Goal: Task Accomplishment & Management: Manage account settings

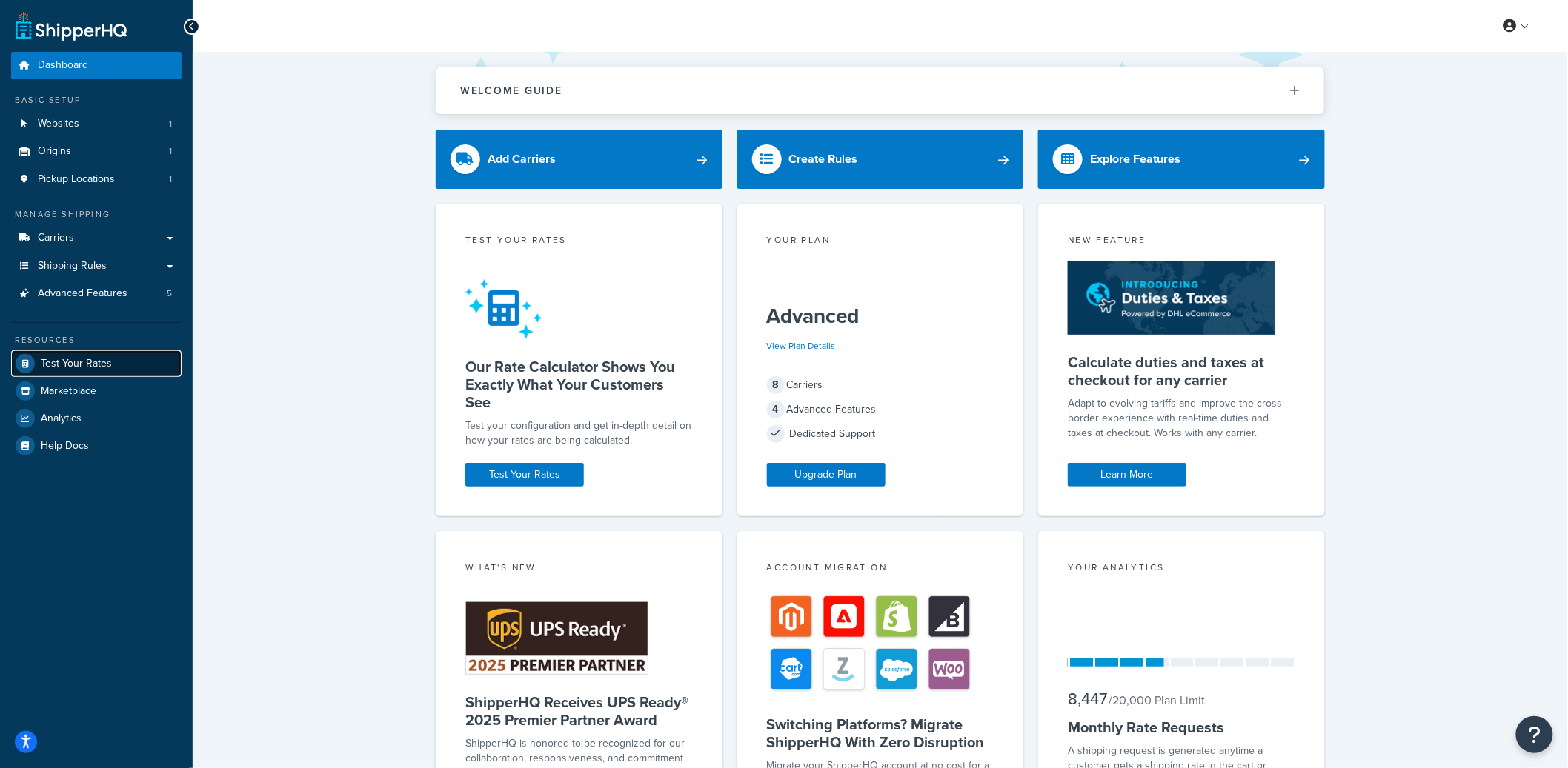
click at [26, 363] on icon at bounding box center [25, 364] width 19 height 19
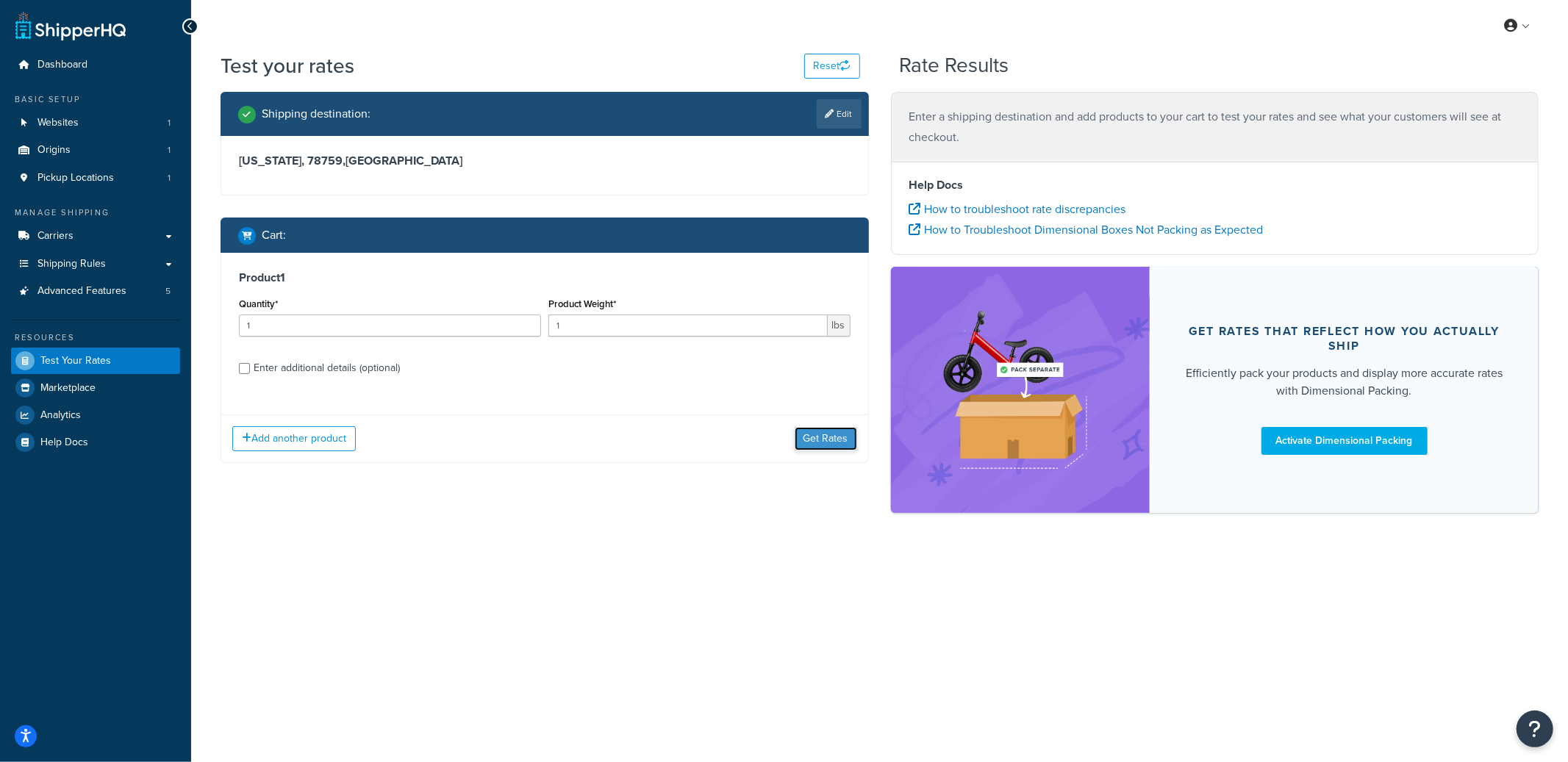
click at [814, 450] on button "Get Rates" at bounding box center [826, 438] width 63 height 23
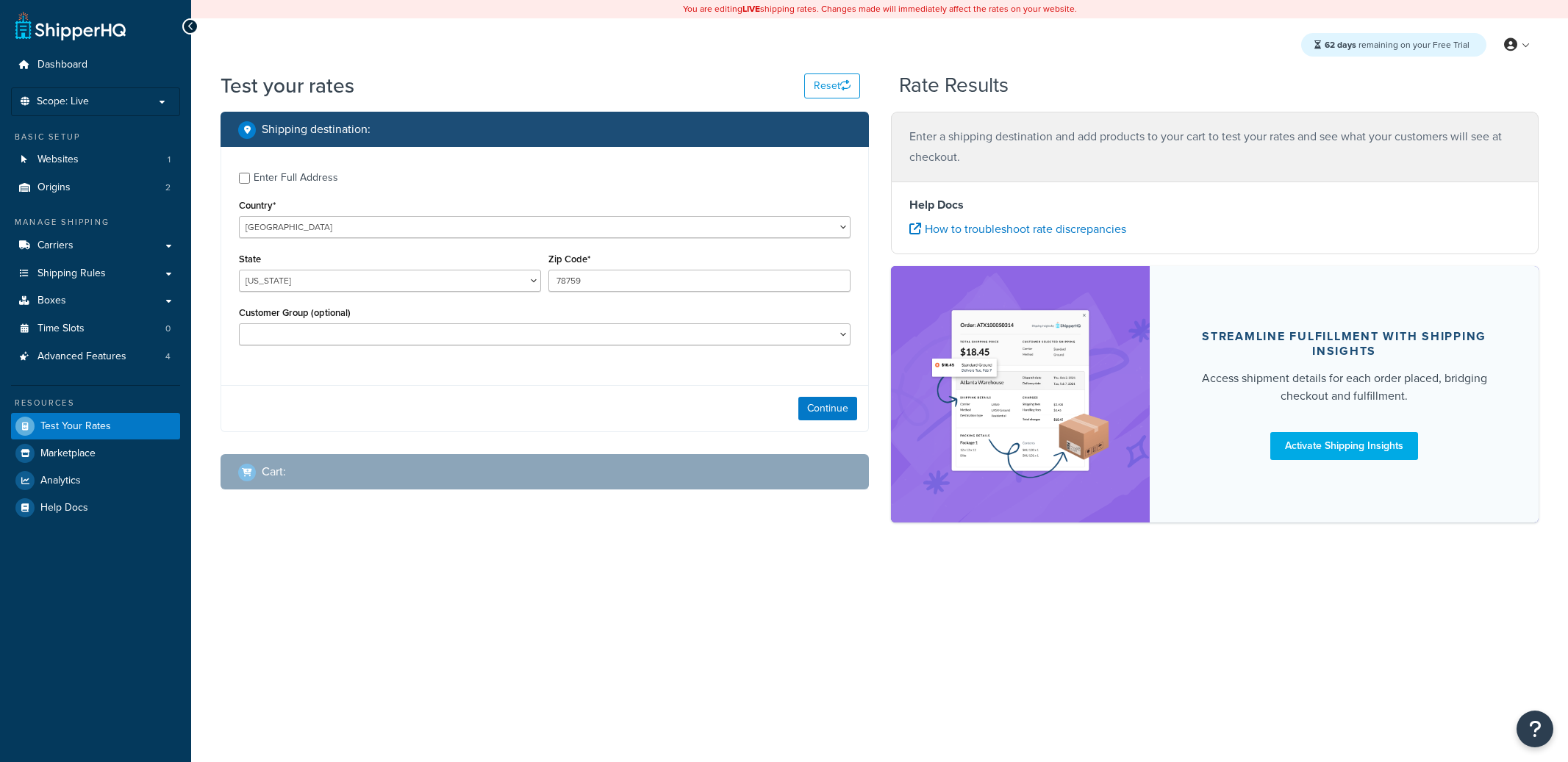
select select "[GEOGRAPHIC_DATA]"
click at [73, 249] on link "Carriers" at bounding box center [95, 245] width 169 height 27
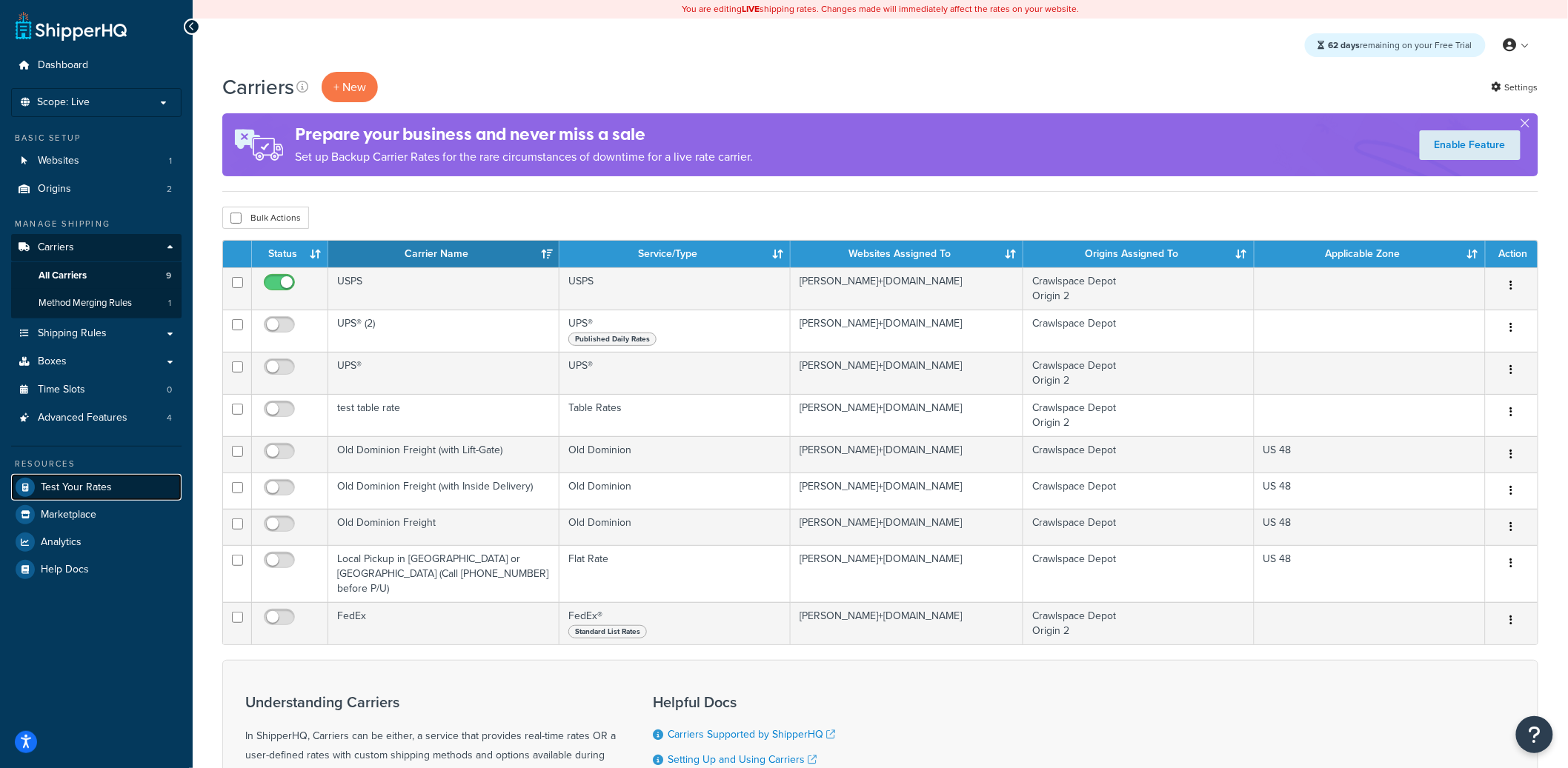
click at [94, 482] on span "Test Your Rates" at bounding box center [76, 488] width 71 height 13
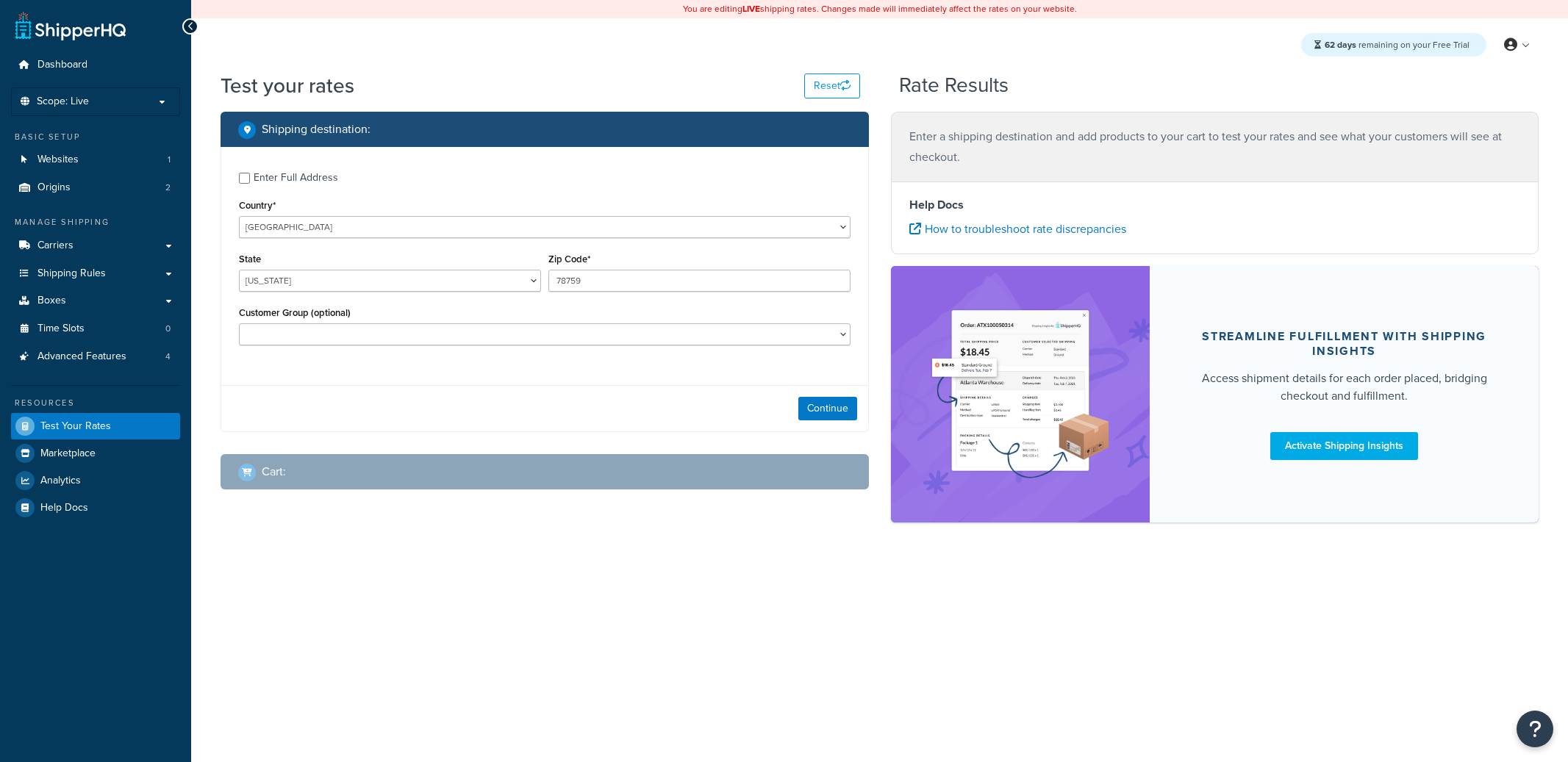
select select "TX"
click at [857, 408] on div "Continue" at bounding box center [545, 409] width 647 height 46
click at [841, 409] on button "Continue" at bounding box center [827, 409] width 59 height 23
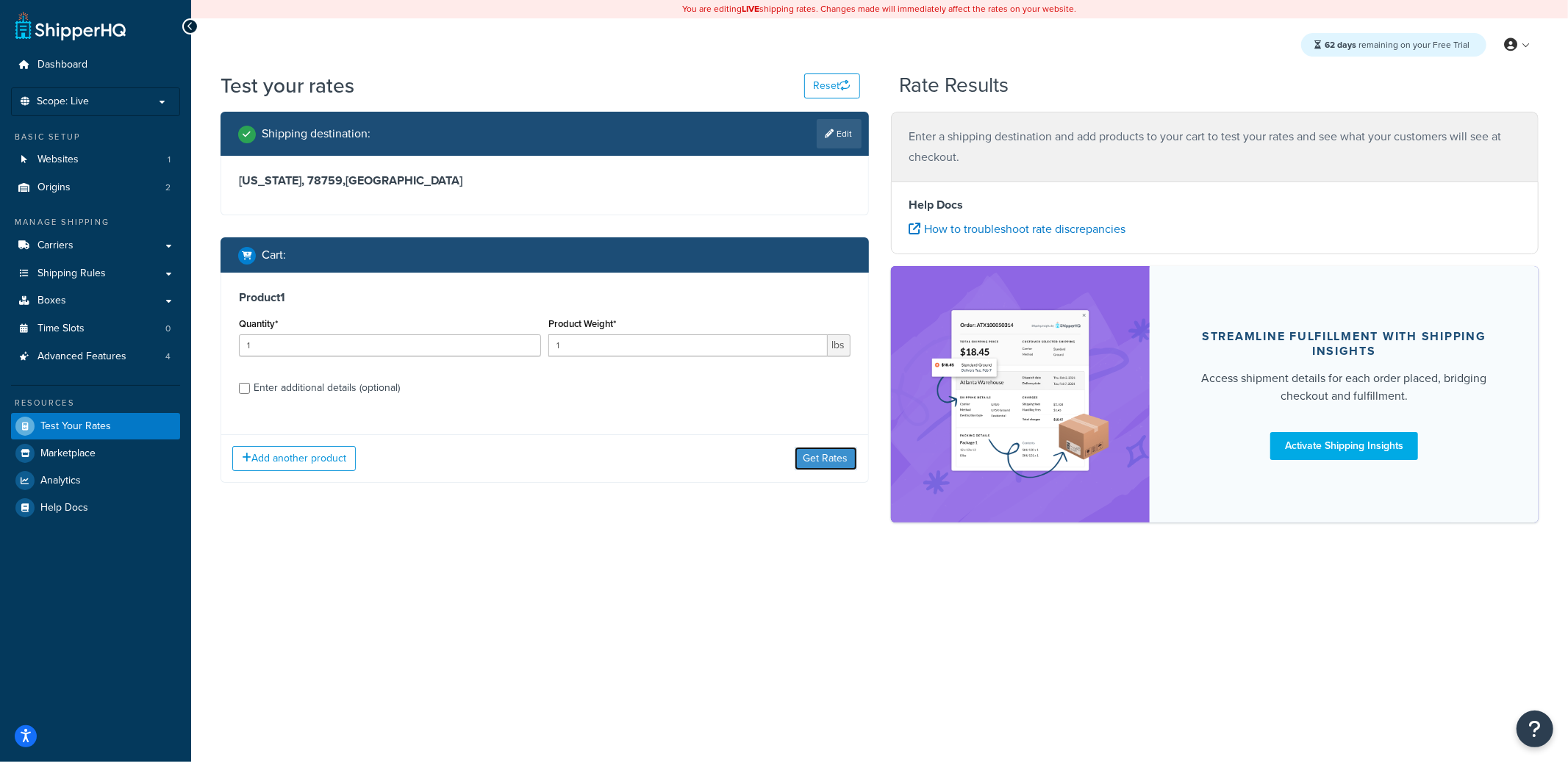
click at [812, 457] on button "Get Rates" at bounding box center [826, 459] width 63 height 23
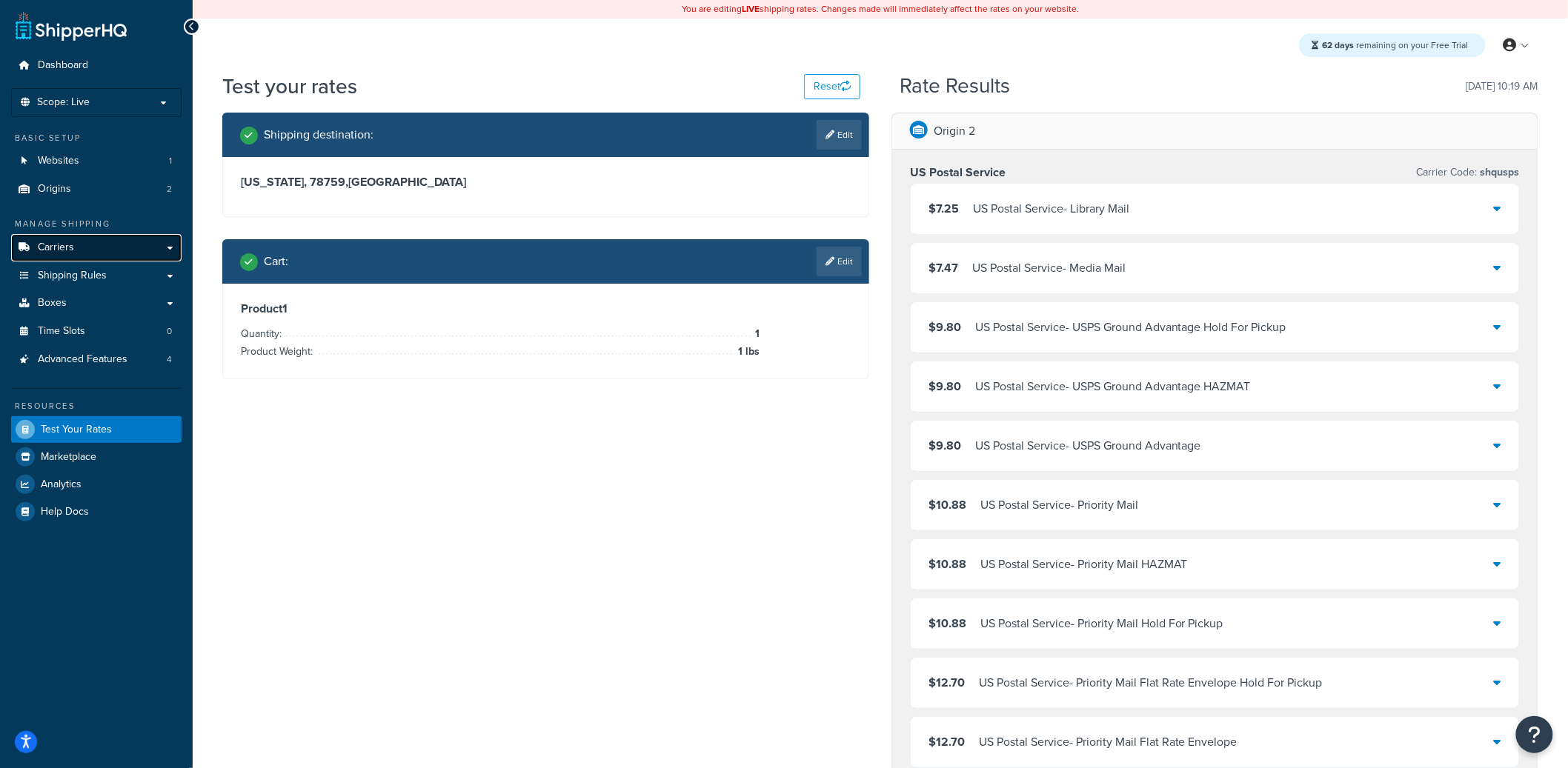
click at [133, 242] on link "Carriers" at bounding box center [95, 247] width 170 height 27
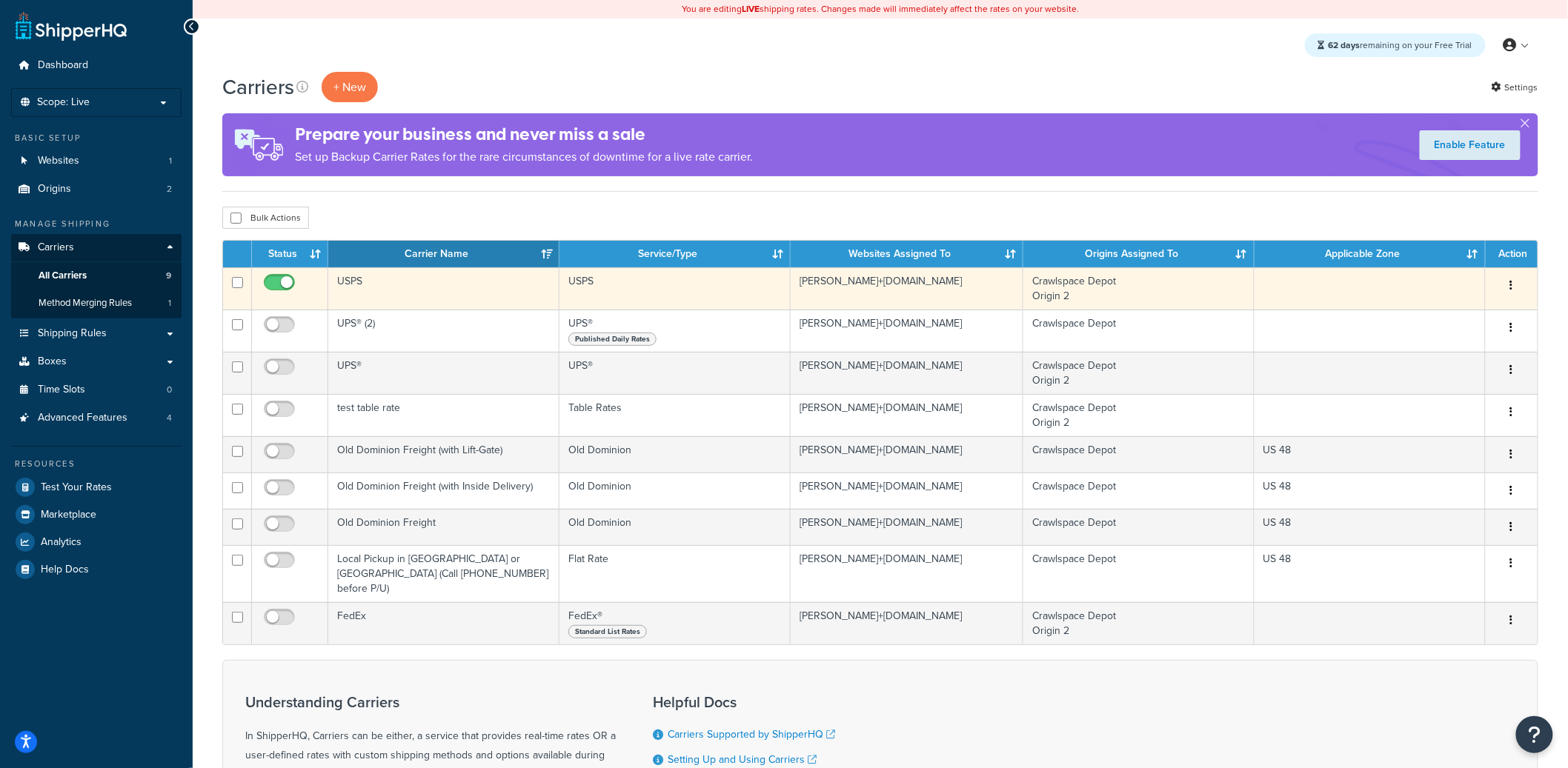
click at [429, 273] on td "USPS" at bounding box center [443, 288] width 231 height 42
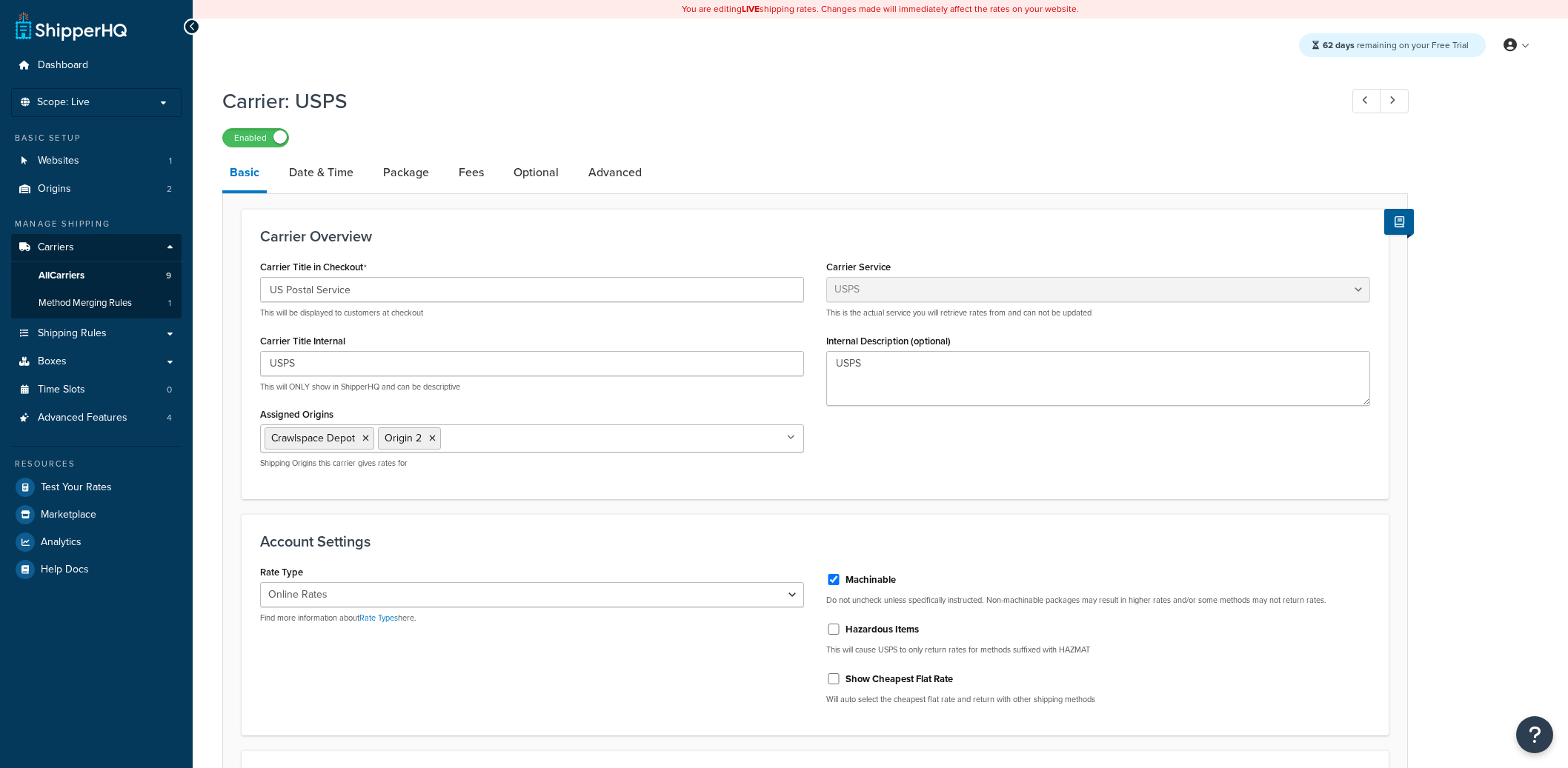
select select "usps"
select select "ONLINE"
click at [333, 168] on link "Date & Time" at bounding box center [320, 172] width 79 height 36
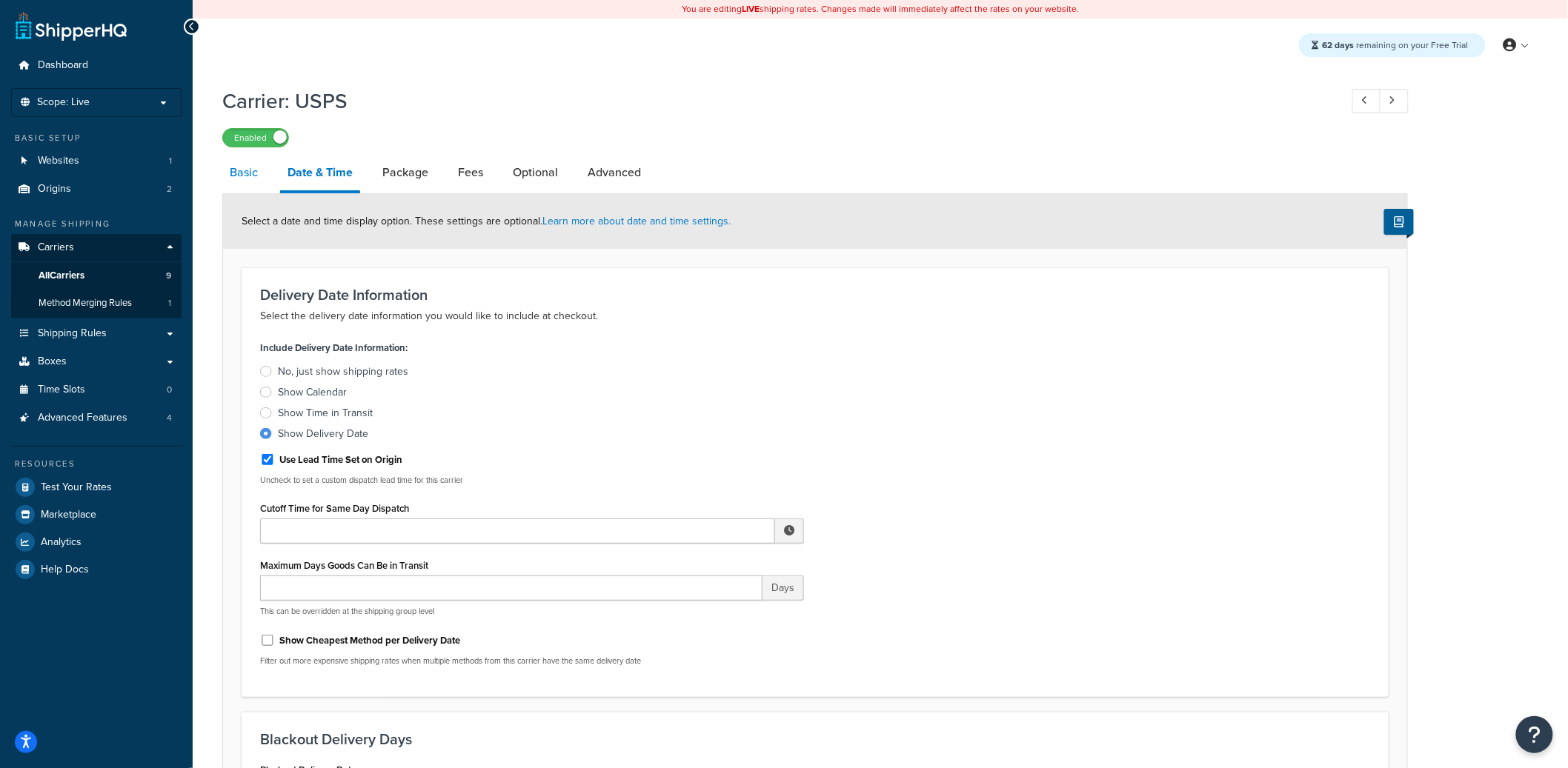
click at [246, 190] on link "Basic" at bounding box center [243, 172] width 43 height 36
select select "usps"
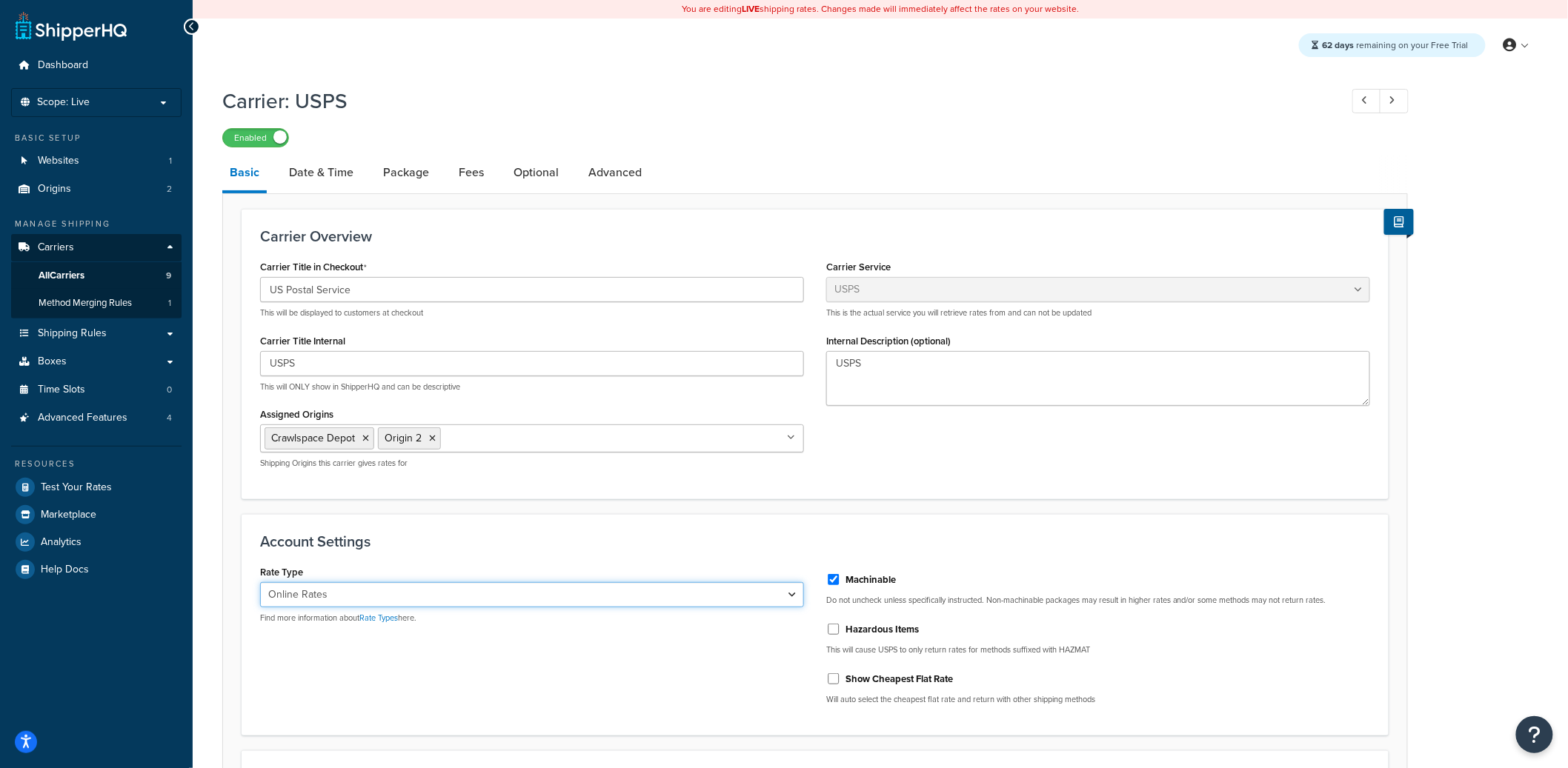
click at [571, 593] on select "Retail Rates Online Rates Commercial Plus" at bounding box center [532, 595] width 544 height 25
select select "ALL"
click at [260, 582] on select "Retail Rates Online Rates Commercial Plus" at bounding box center [532, 595] width 544 height 25
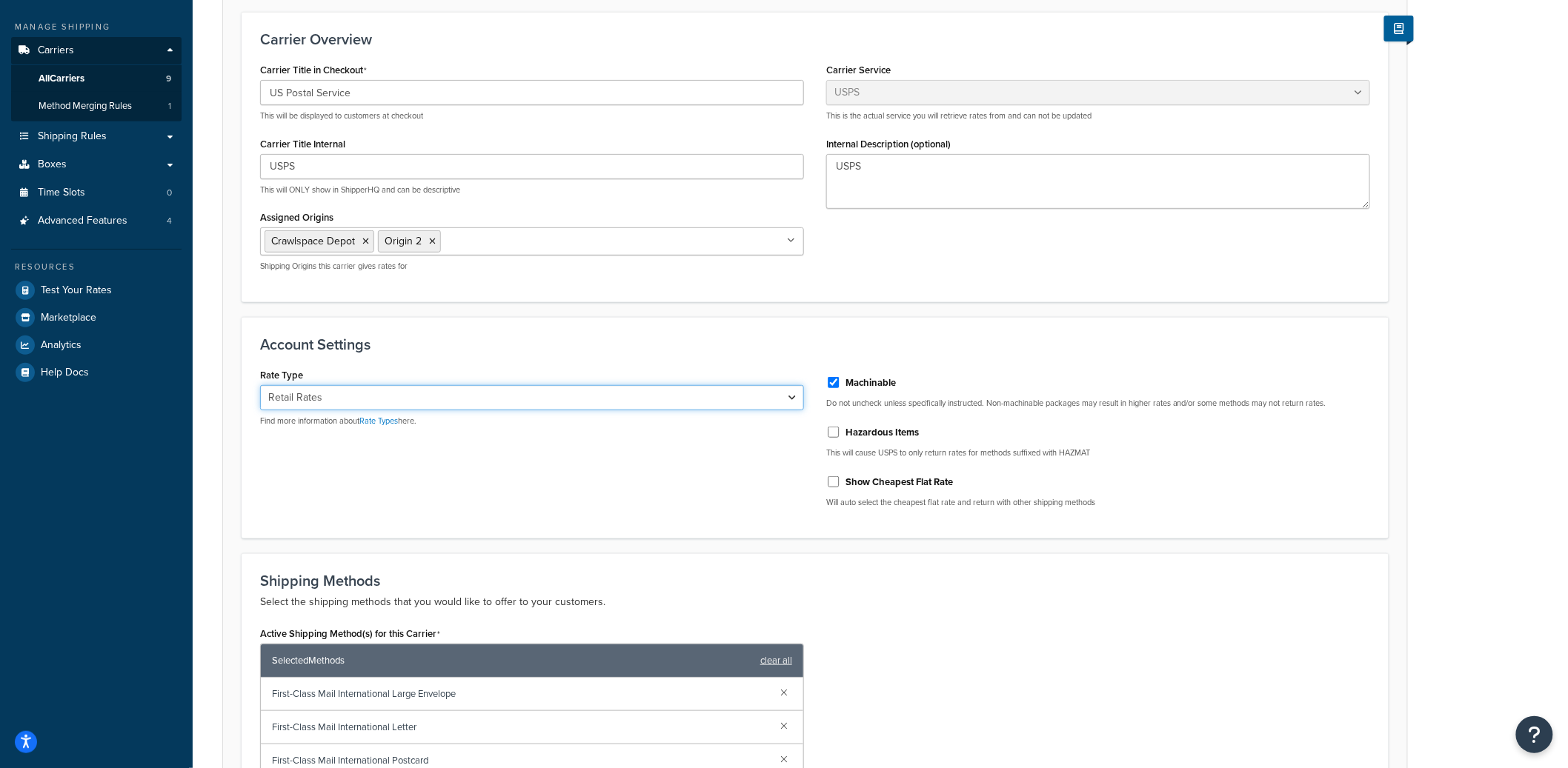
scroll to position [513, 0]
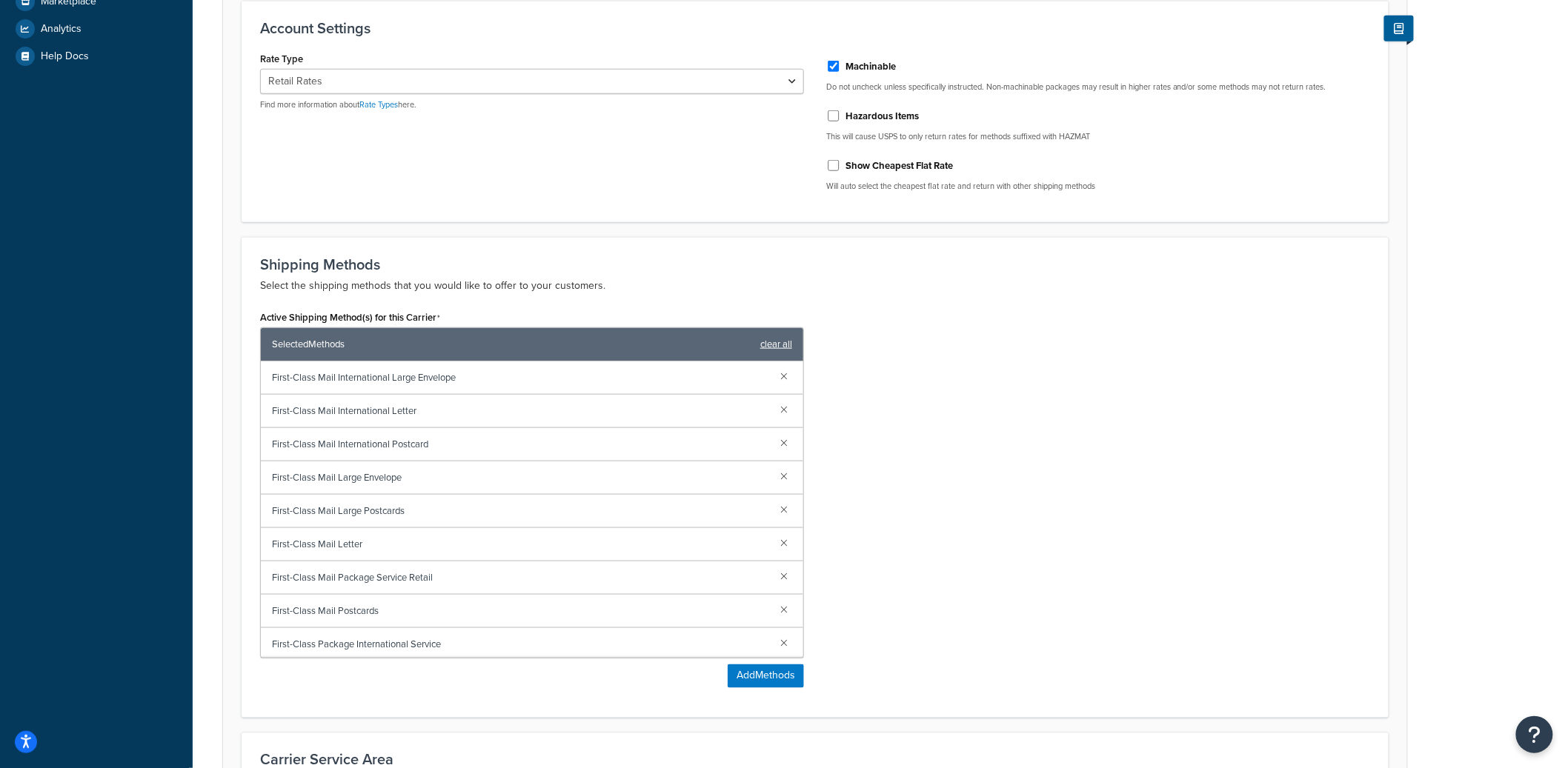
click at [773, 346] on link "clear all" at bounding box center [776, 344] width 32 height 20
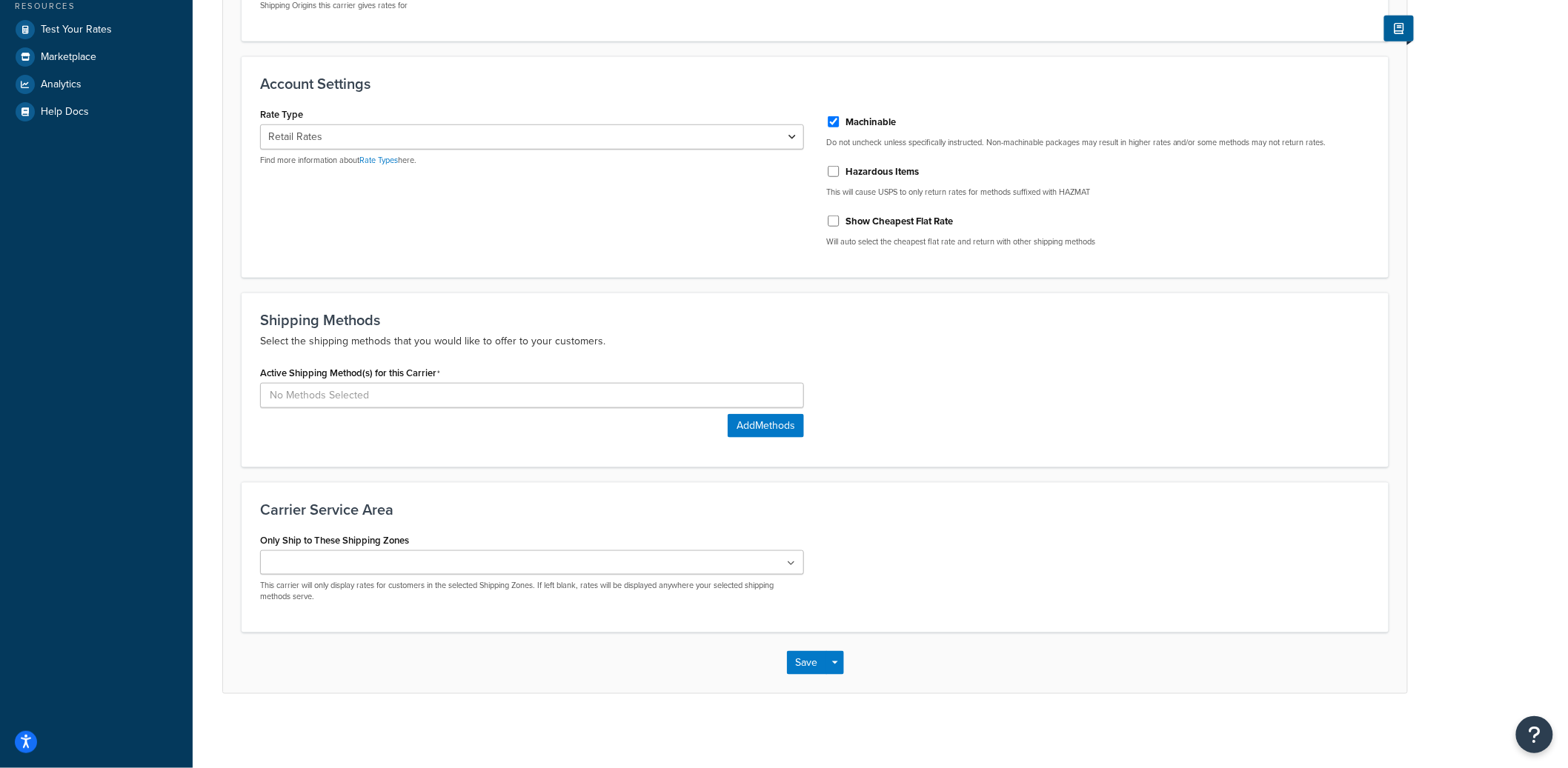
scroll to position [457, 0]
click at [378, 398] on input at bounding box center [532, 396] width 544 height 25
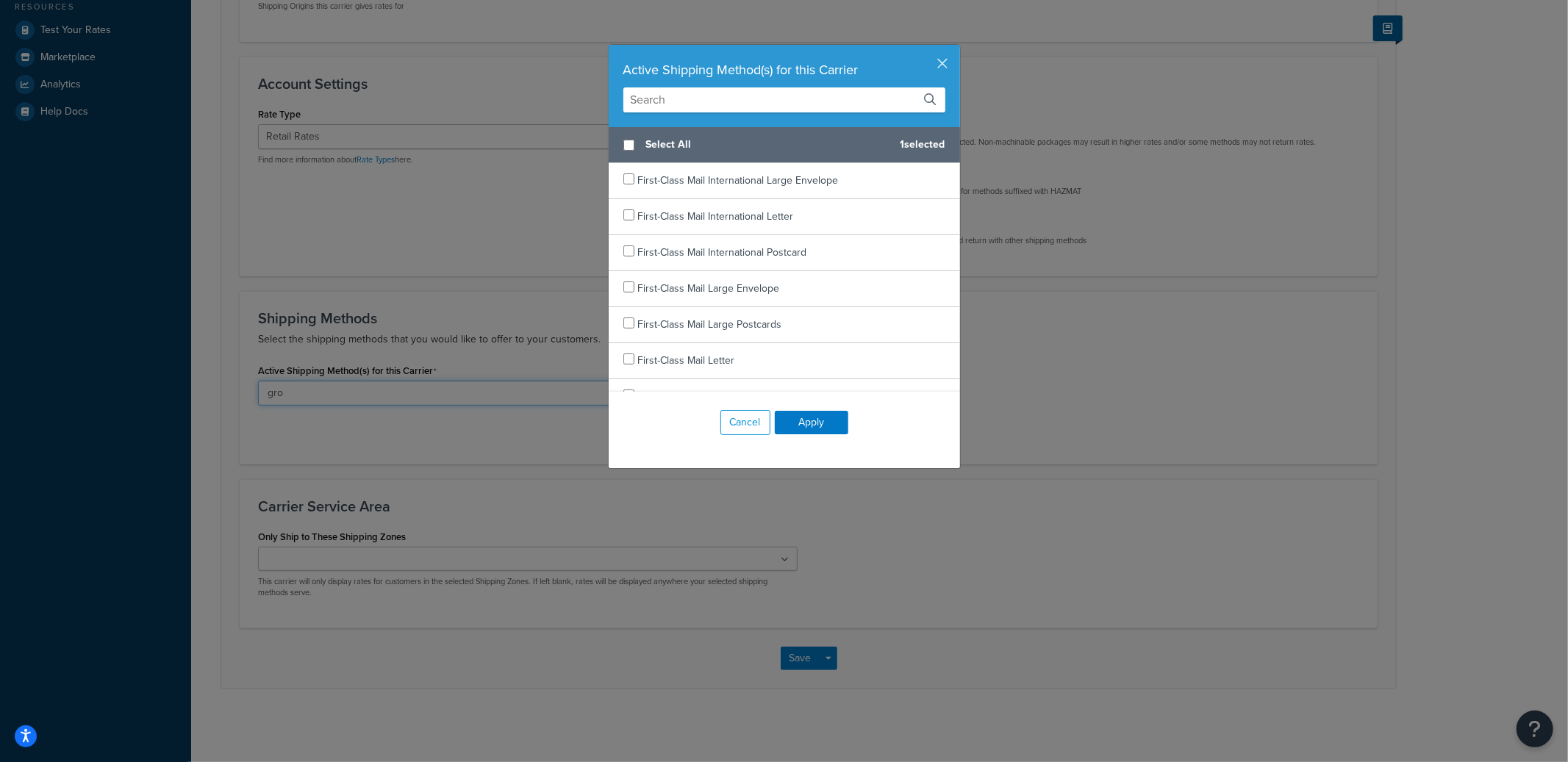
type input "gro"
click at [784, 105] on input "text" at bounding box center [784, 100] width 322 height 25
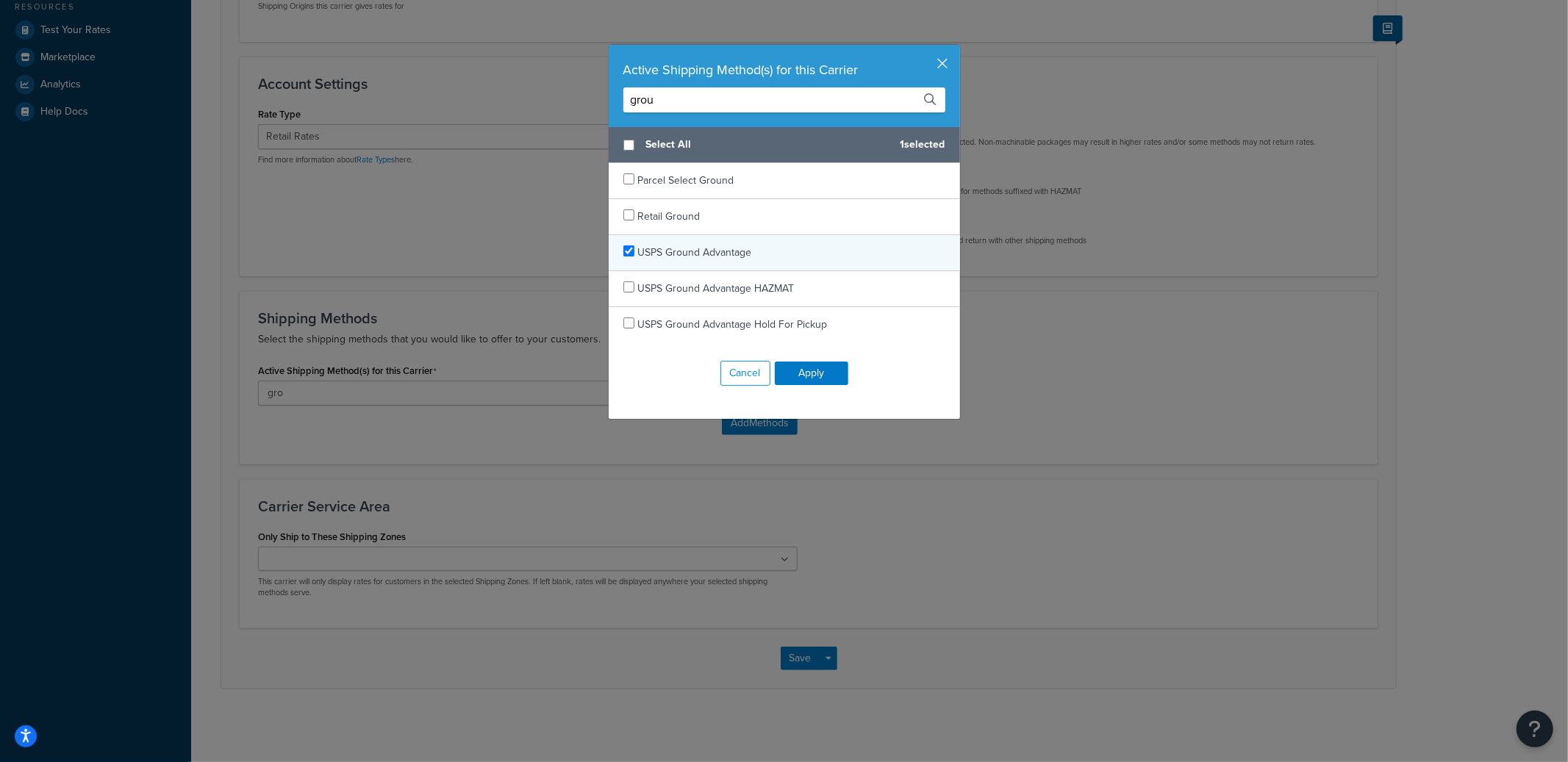
type input "grou"
checkbox input "true"
click at [722, 247] on span "USPS Ground Advantage" at bounding box center [695, 252] width 114 height 15
click at [699, 114] on div "Active Shipping Method(s) for this Carrier grou" at bounding box center [784, 85] width 352 height 82
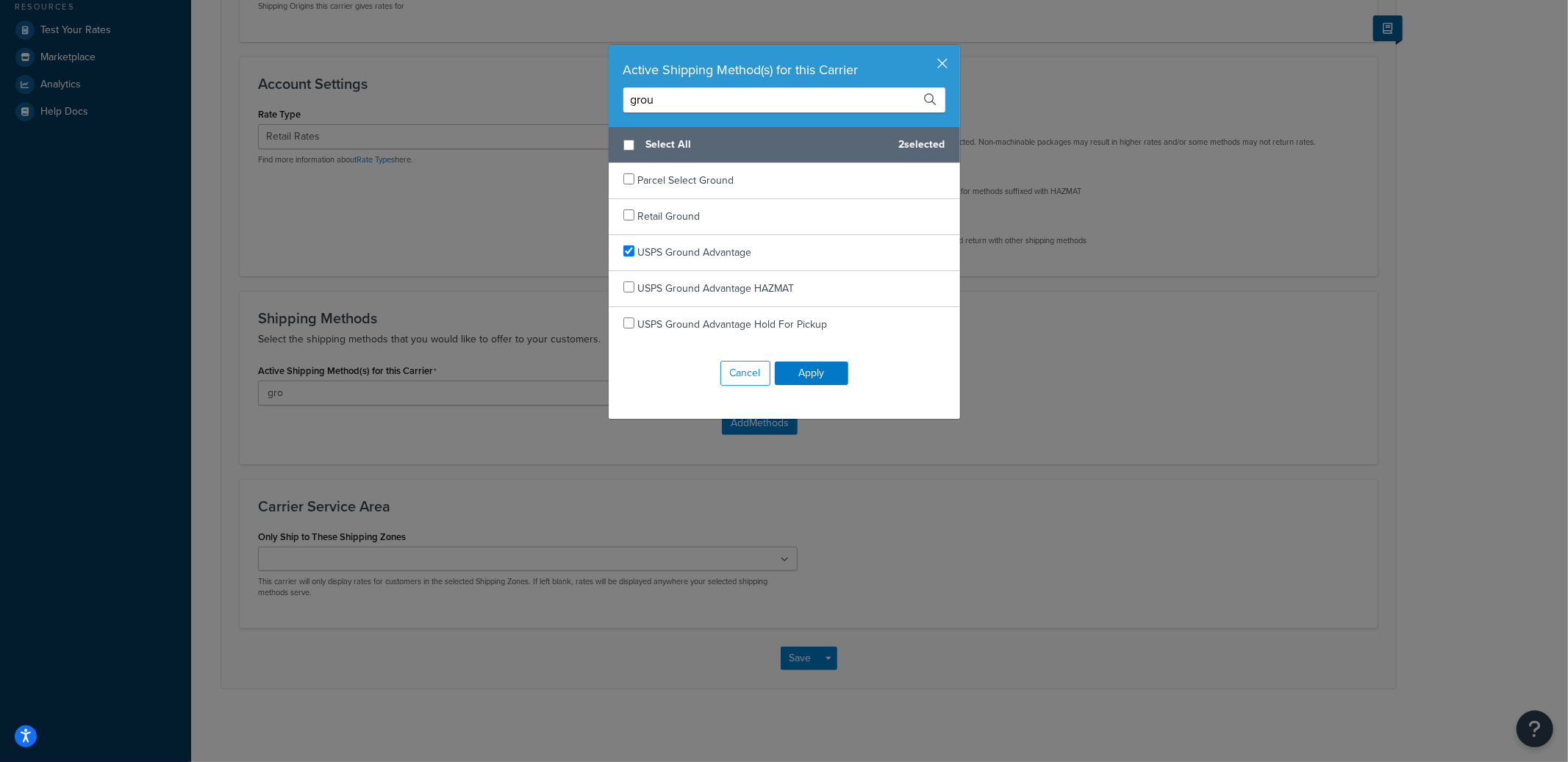
click at [699, 113] on div "Active Shipping Method(s) for this Carrier grou" at bounding box center [784, 85] width 352 height 82
click at [699, 106] on input "grou" at bounding box center [784, 100] width 322 height 25
drag, startPoint x: 699, startPoint y: 106, endPoint x: 699, endPoint y: 115, distance: 9.0
click at [700, 106] on input "grou" at bounding box center [784, 100] width 322 height 25
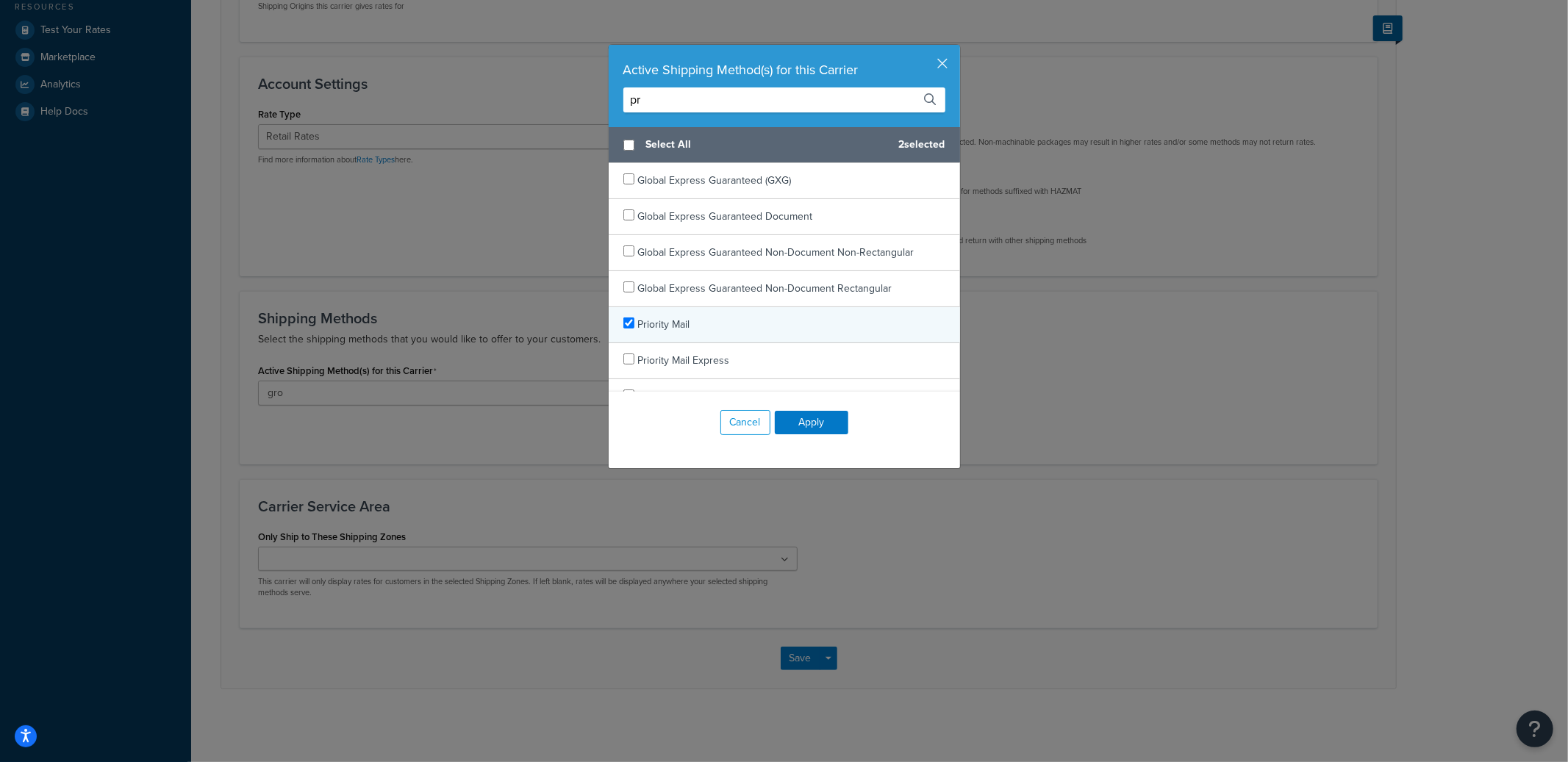
type input "pr"
checkbox input "true"
click at [644, 314] on div "Priority Mail" at bounding box center [784, 325] width 352 height 36
click at [802, 414] on button "Apply" at bounding box center [812, 422] width 73 height 23
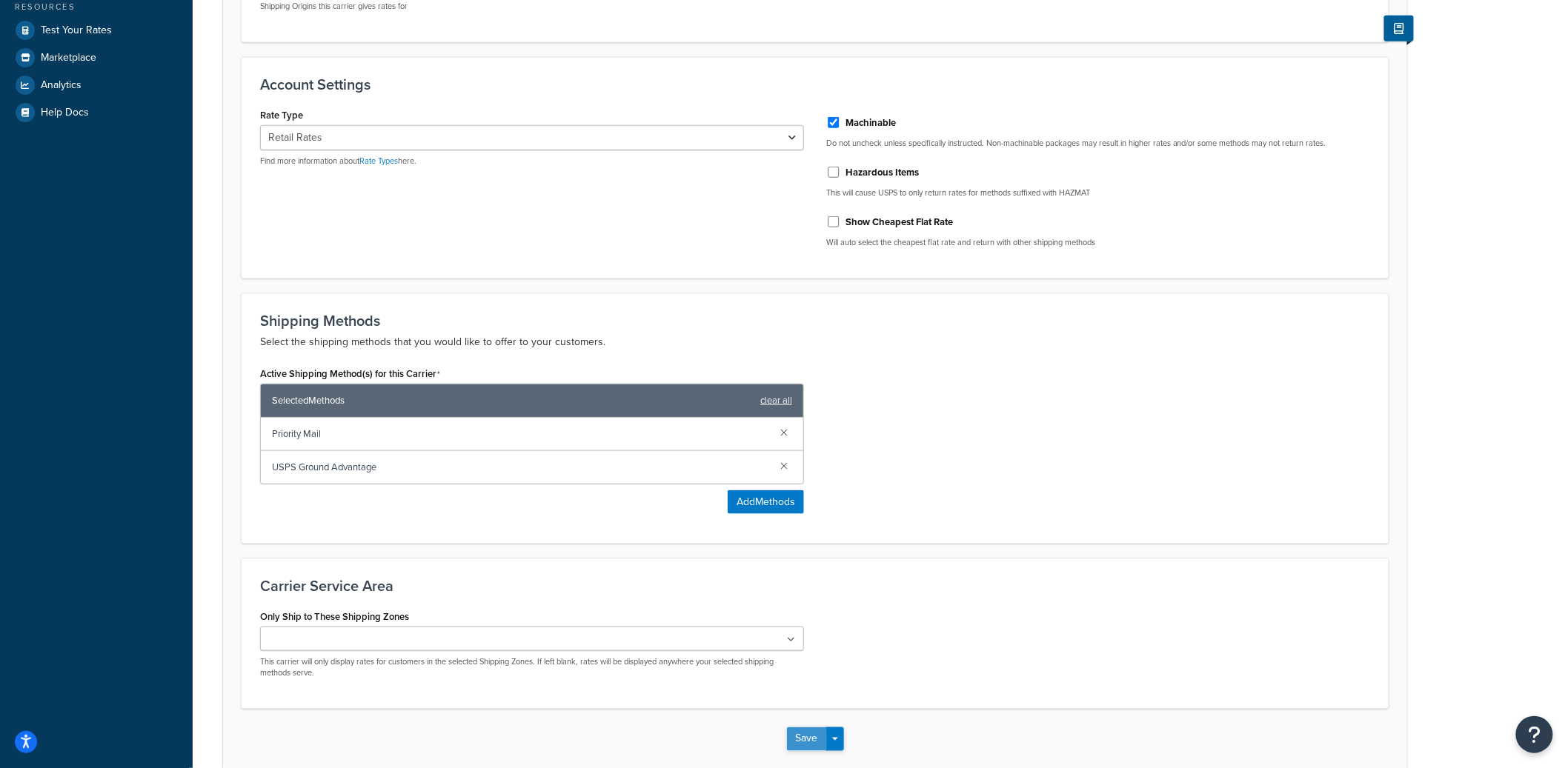
click at [804, 742] on button "Save" at bounding box center [806, 739] width 40 height 23
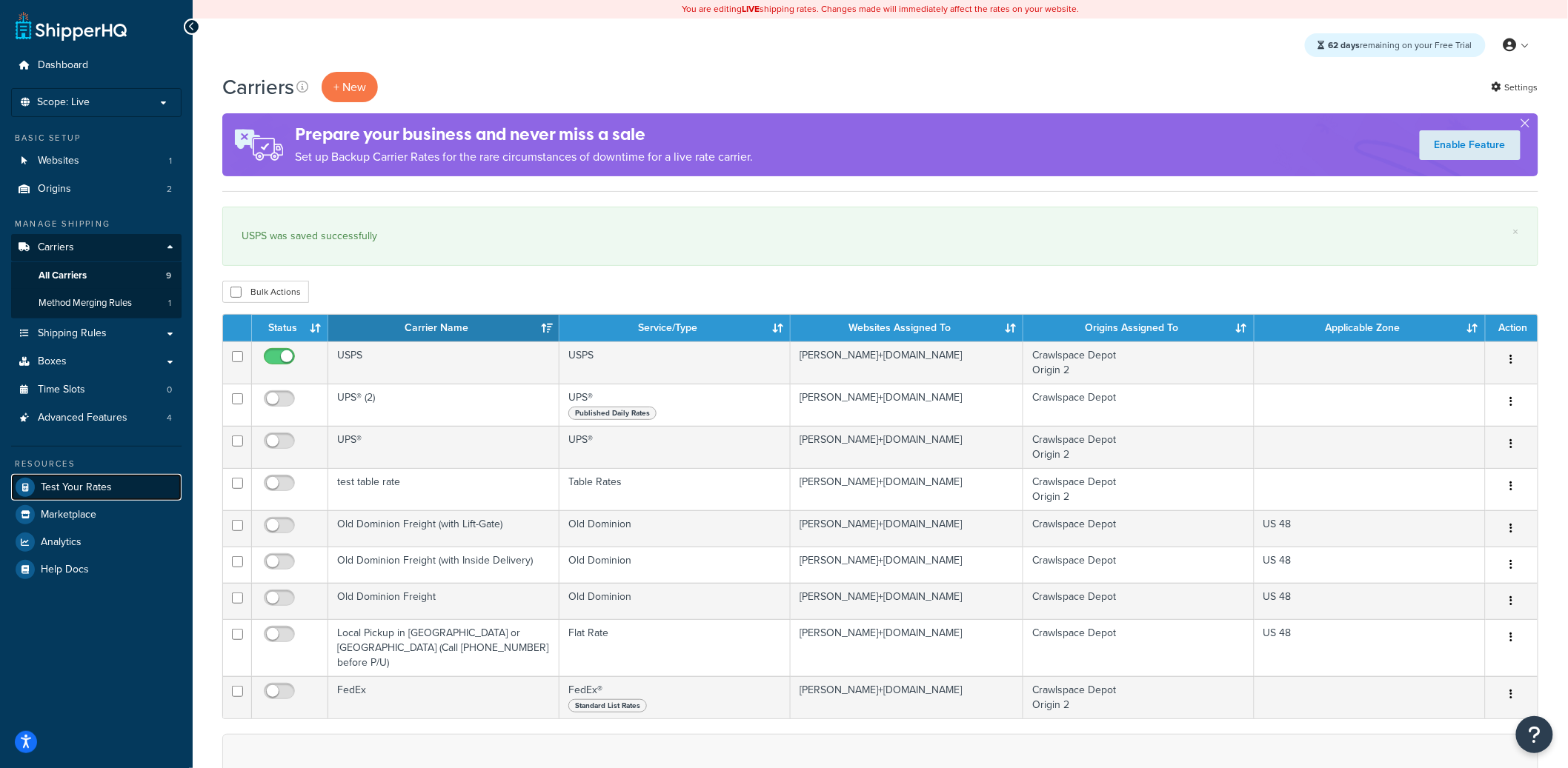
click at [127, 488] on link "Test Your Rates" at bounding box center [95, 487] width 170 height 26
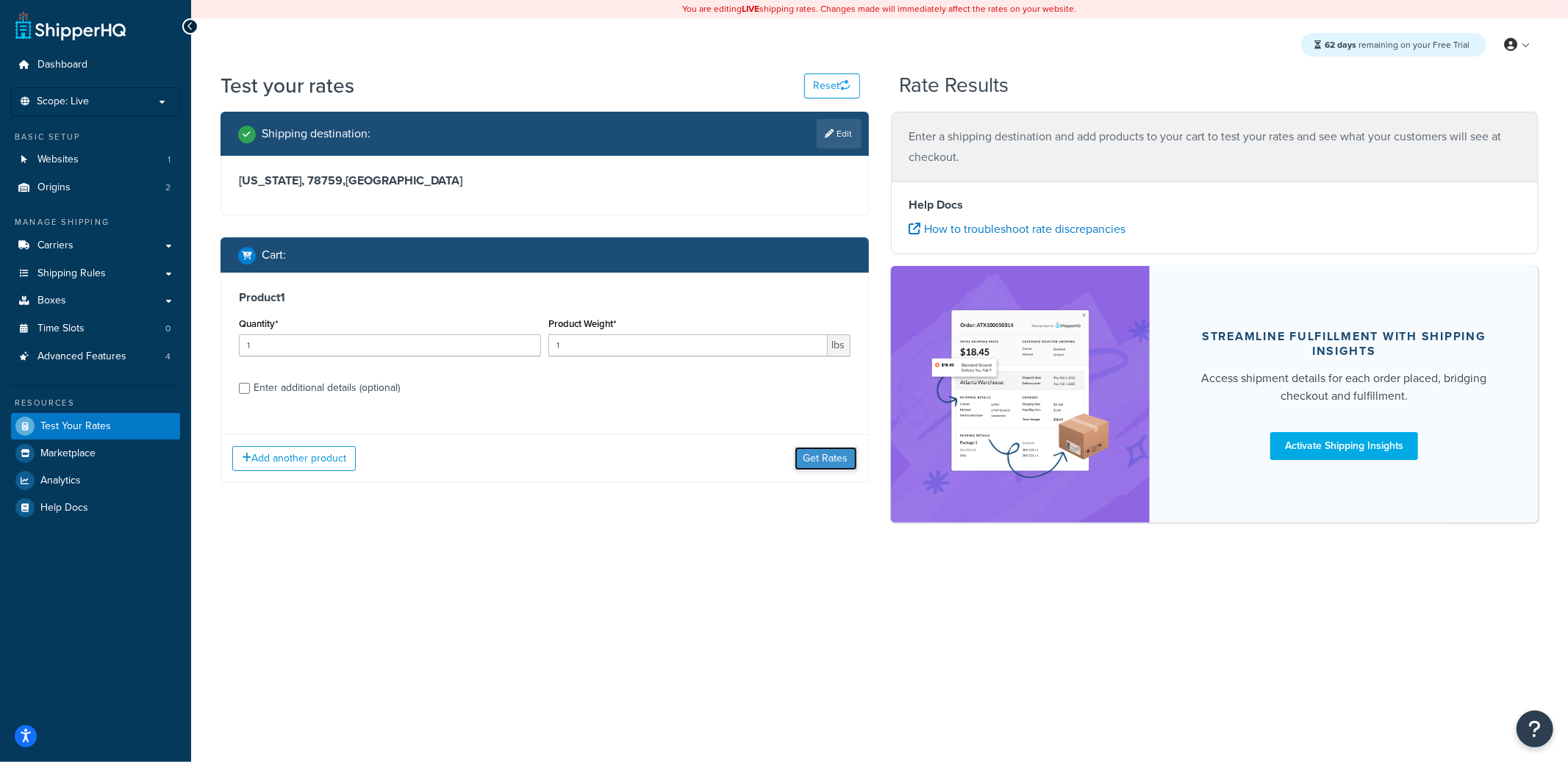
click at [811, 458] on button "Get Rates" at bounding box center [826, 459] width 63 height 23
